Goal: Transaction & Acquisition: Purchase product/service

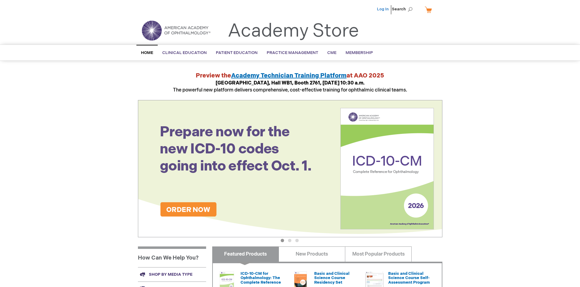
click at [383, 9] on link "Log In" at bounding box center [383, 9] width 12 height 5
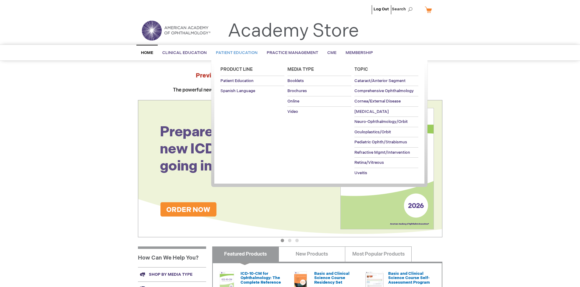
click at [235, 53] on span "Patient Education" at bounding box center [237, 52] width 42 height 5
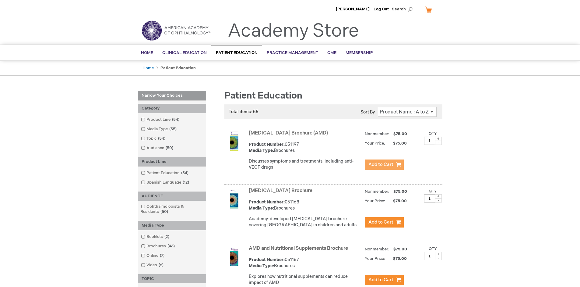
click at [384, 164] on span "Add to Cart" at bounding box center [380, 164] width 25 height 6
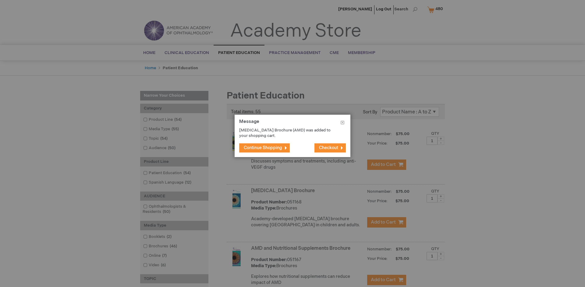
click at [263, 147] on span "Continue Shopping" at bounding box center [263, 147] width 38 height 5
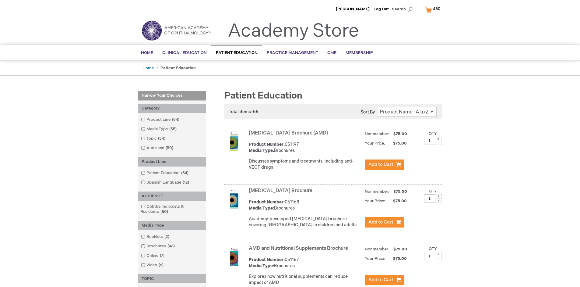
click at [300, 251] on link "AMD and Nutritional Supplements Brochure" at bounding box center [298, 248] width 99 height 6
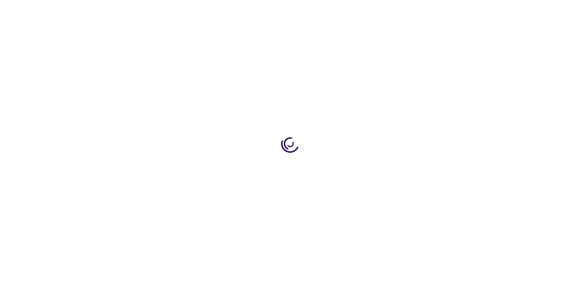
type input "1"
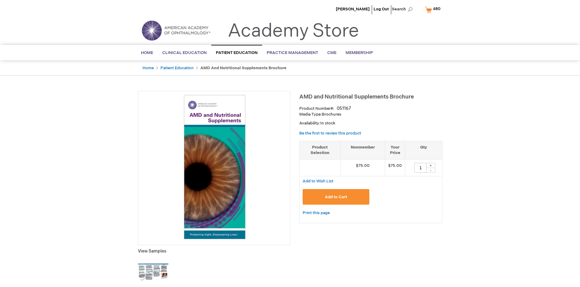
click at [336, 196] on span "Add to Cart" at bounding box center [336, 196] width 22 height 5
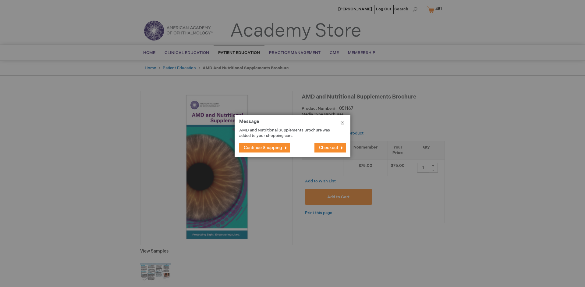
click at [263, 147] on span "Continue Shopping" at bounding box center [263, 147] width 38 height 5
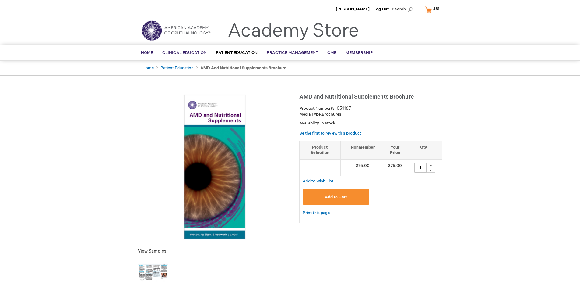
click at [433, 9] on span "481" at bounding box center [436, 8] width 6 height 5
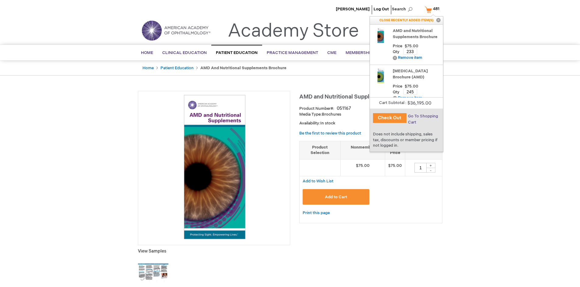
click at [423, 116] on span "Go To Shopping Cart" at bounding box center [423, 119] width 30 height 11
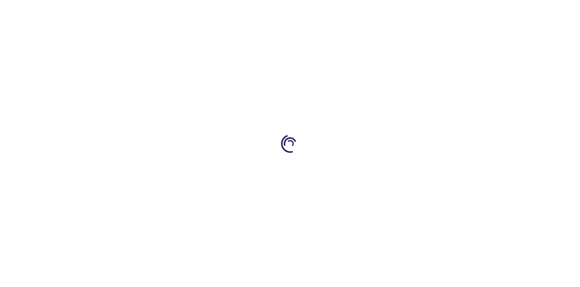
select select "US"
select select "41"
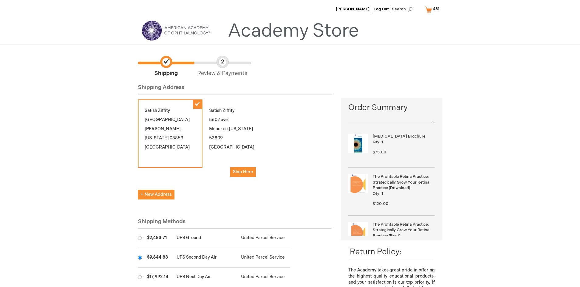
click at [140, 257] on input "radio" at bounding box center [140, 257] width 4 height 4
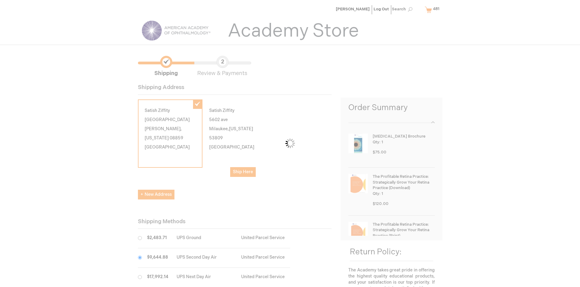
scroll to position [30, 0]
